Goal: Information Seeking & Learning: Learn about a topic

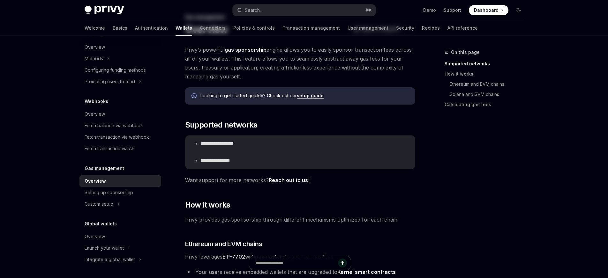
scroll to position [48, 0]
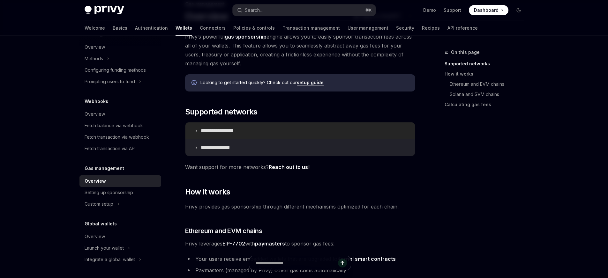
click at [223, 134] on summary "**********" at bounding box center [299, 130] width 229 height 17
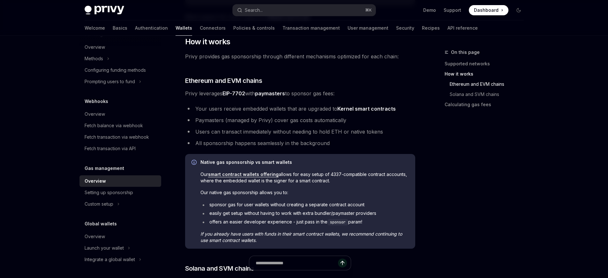
scroll to position [381, 0]
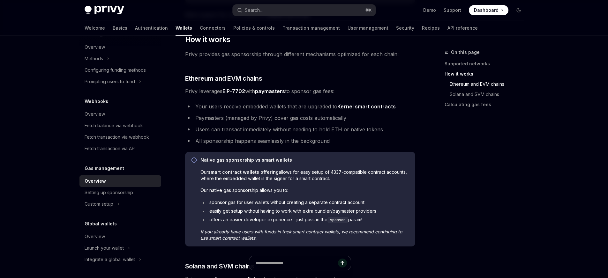
click at [230, 131] on li "Users can transact immediately without needing to hold ETH or native tokens" at bounding box center [300, 129] width 230 height 9
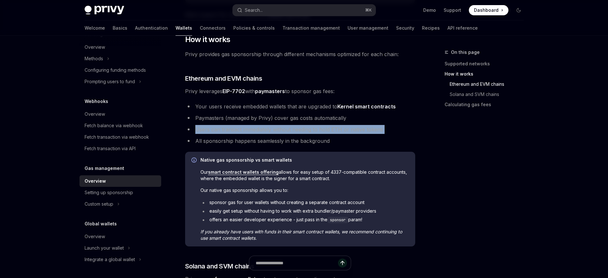
click at [230, 131] on li "Users can transact immediately without needing to hold ETH or native tokens" at bounding box center [300, 129] width 230 height 9
copy ul "Users can transact immediately without needing to hold ETH or native tokens"
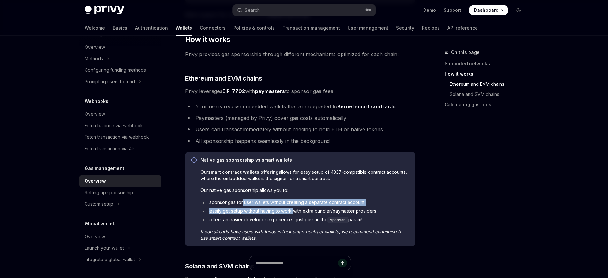
drag, startPoint x: 241, startPoint y: 204, endPoint x: 293, endPoint y: 213, distance: 52.4
click at [293, 213] on ul "sponsor gas for user wallets without creating a separate contract account easil…" at bounding box center [304, 211] width 208 height 24
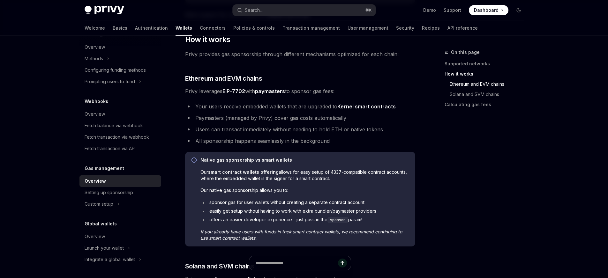
click at [253, 214] on ul "sponsor gas for user wallets without creating a separate contract account easil…" at bounding box center [304, 211] width 208 height 24
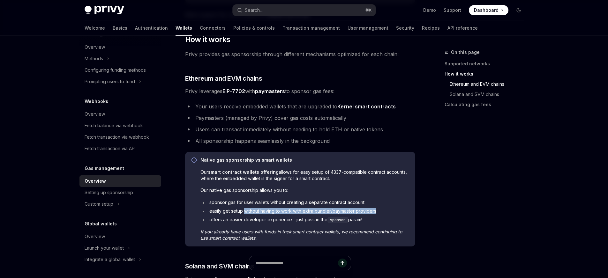
drag, startPoint x: 251, startPoint y: 212, endPoint x: 389, endPoint y: 211, distance: 138.1
click at [389, 211] on li "easily get setup without having to work with extra bundler/paymaster providers" at bounding box center [304, 211] width 208 height 6
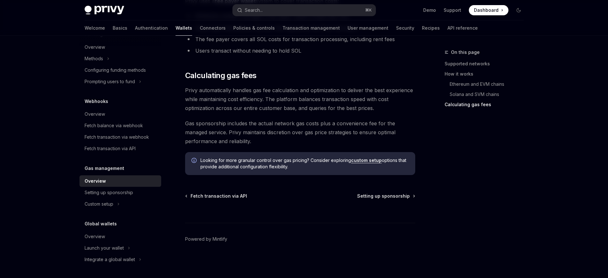
scroll to position [657, 0]
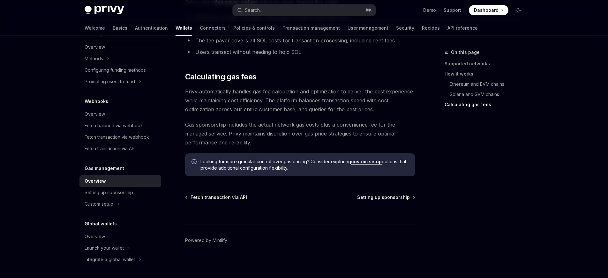
click at [380, 201] on div at bounding box center [300, 213] width 230 height 24
click at [98, 204] on div "Custom setup" at bounding box center [99, 204] width 29 height 8
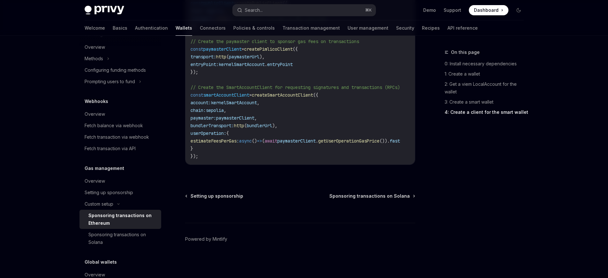
scroll to position [965, 0]
click at [94, 241] on div "Sponsoring transactions on Solana" at bounding box center [122, 238] width 69 height 15
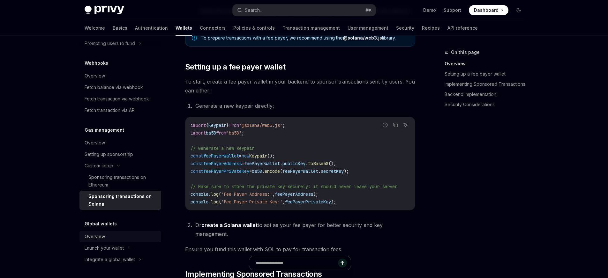
scroll to position [257, 0]
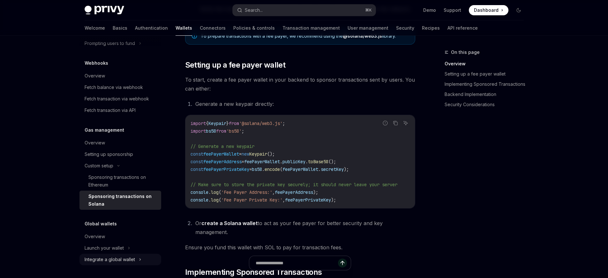
click at [101, 259] on div "Integrate a global wallet" at bounding box center [110, 260] width 50 height 8
type textarea "*"
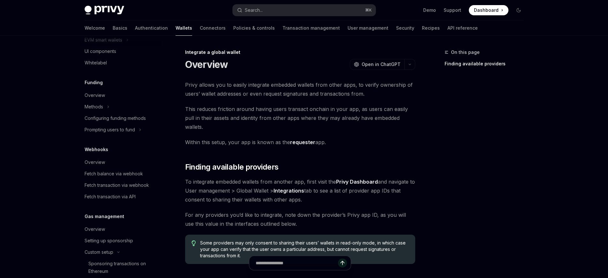
scroll to position [5, 0]
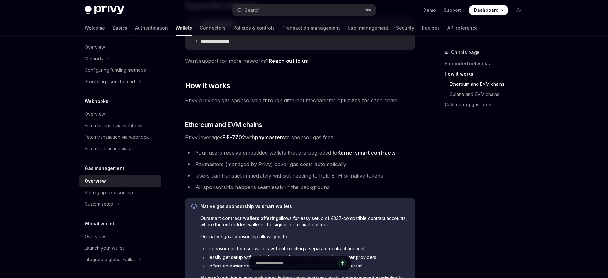
scroll to position [154, 0]
click at [112, 202] on div "Custom setup" at bounding box center [99, 204] width 29 height 8
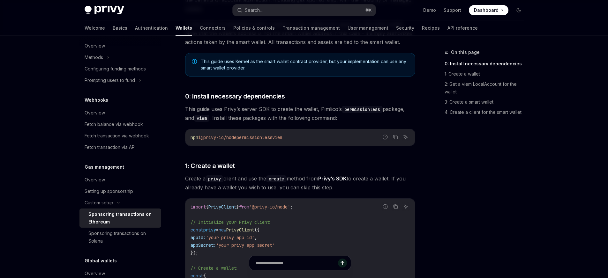
scroll to position [248, 0]
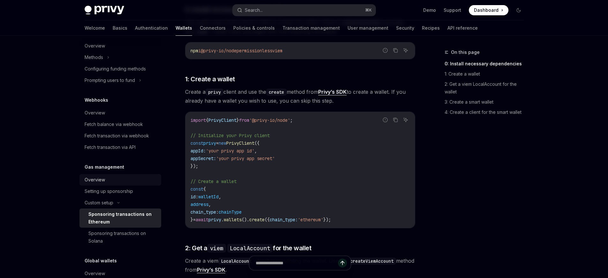
click at [112, 178] on div "Overview" at bounding box center [121, 180] width 73 height 8
type textarea "*"
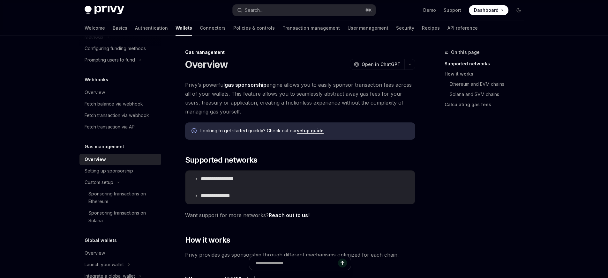
scroll to position [308, 0]
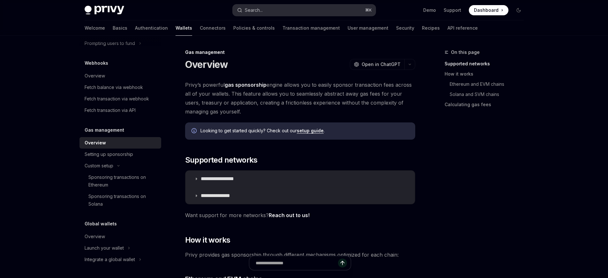
click at [294, 12] on button "Search... ⌘ K" at bounding box center [304, 9] width 143 height 11
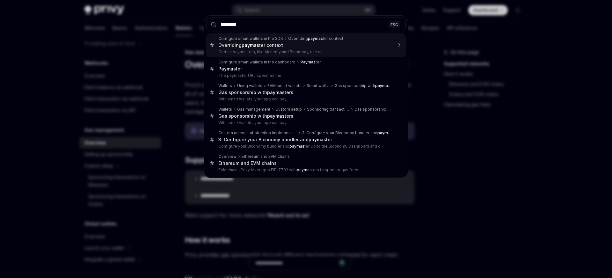
type input "*********"
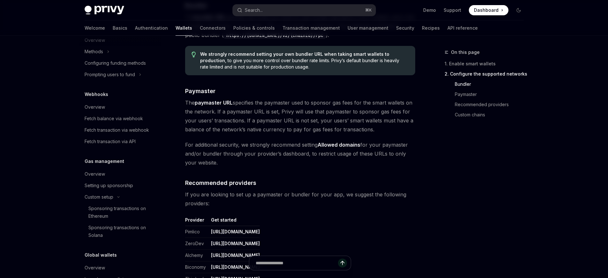
scroll to position [615, 0]
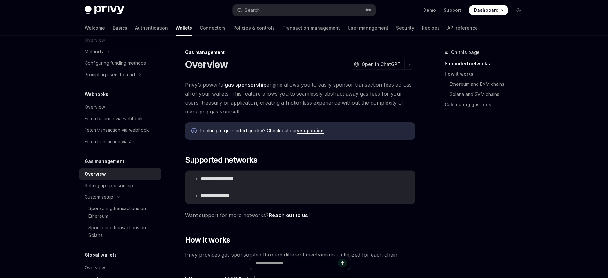
type textarea "*"
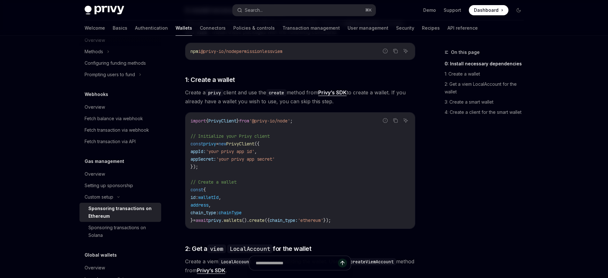
scroll to position [248, 0]
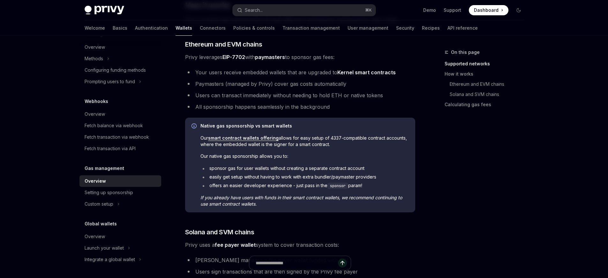
scroll to position [239, 0]
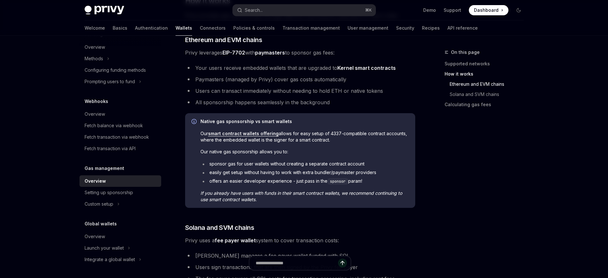
click at [339, 69] on link "Kernel smart contracts" at bounding box center [366, 68] width 58 height 7
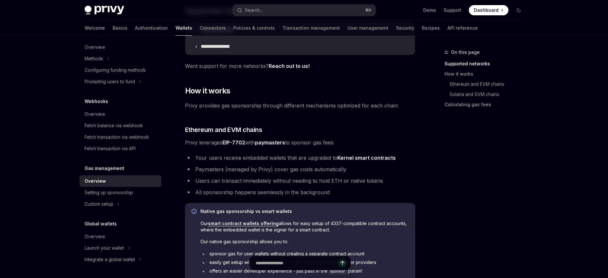
scroll to position [154, 0]
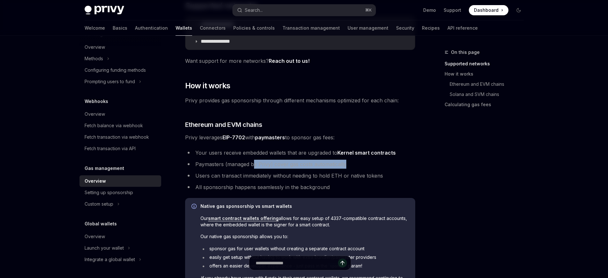
drag, startPoint x: 254, startPoint y: 167, endPoint x: 352, endPoint y: 164, distance: 98.0
click at [352, 164] on li "Paymasters (managed by Privy) cover gas costs automatically" at bounding box center [300, 164] width 230 height 9
drag, startPoint x: 256, startPoint y: 177, endPoint x: 279, endPoint y: 178, distance: 23.3
click at [278, 177] on li "Users can transact immediately without needing to hold ETH or native tokens" at bounding box center [300, 175] width 230 height 9
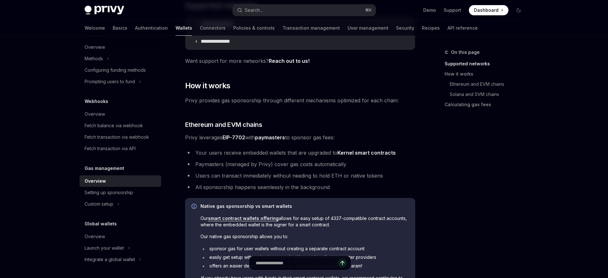
click at [271, 185] on li "All sponsorship happens seamlessly in the background" at bounding box center [300, 187] width 230 height 9
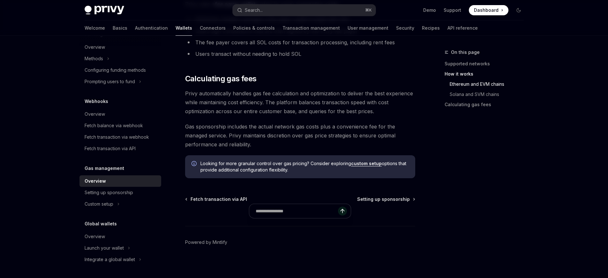
scroll to position [479, 0]
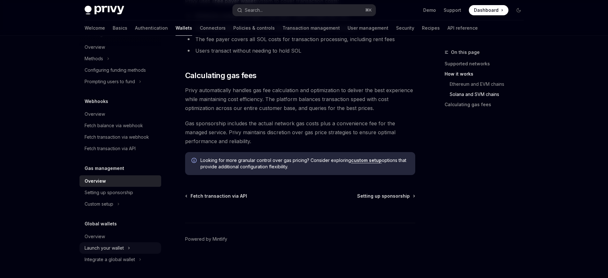
click at [114, 247] on div "Launch your wallet" at bounding box center [104, 248] width 39 height 8
type textarea "*"
